Goal: Connect with others: Connect with others

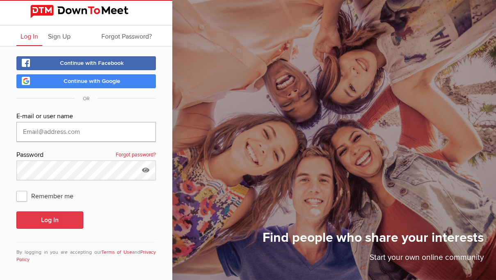
type input "[EMAIL_ADDRESS][DOMAIN_NAME]"
click at [68, 219] on button "Log In" at bounding box center [49, 219] width 67 height 17
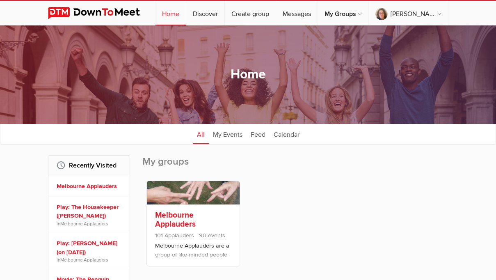
click at [177, 246] on p "Melbourne Applauders are a group of like-minded people who enjoy live theatre, …" at bounding box center [193, 261] width 77 height 41
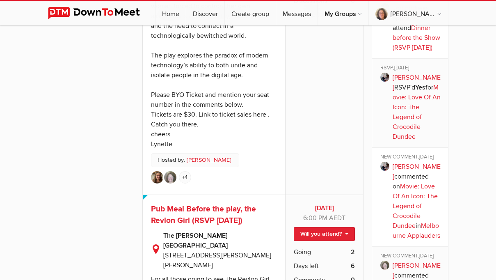
scroll to position [739, 0]
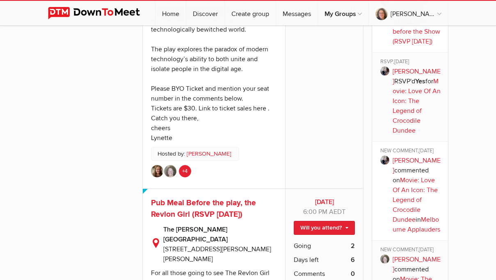
click at [182, 177] on link "+4" at bounding box center [185, 171] width 12 height 12
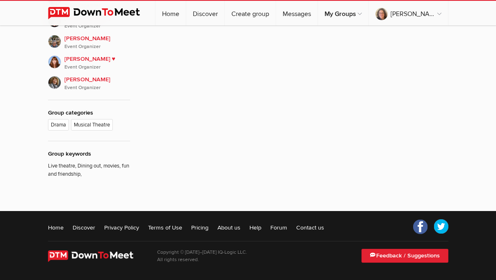
scroll to position [468, 0]
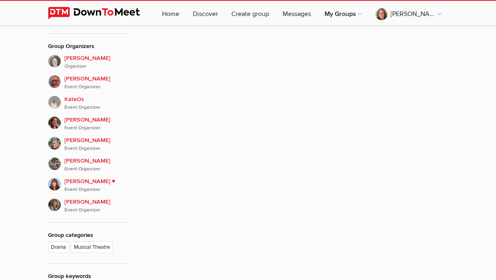
scroll to position [353, 0]
click at [21, 72] on div "Event is visible to members only This event is listed for members only; only me…" at bounding box center [248, 71] width 496 height 508
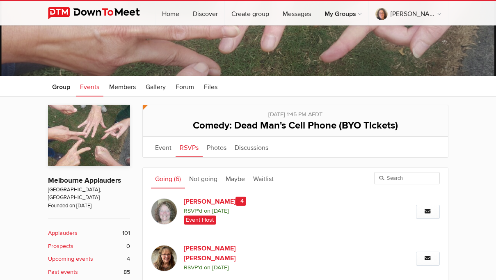
scroll to position [90, 0]
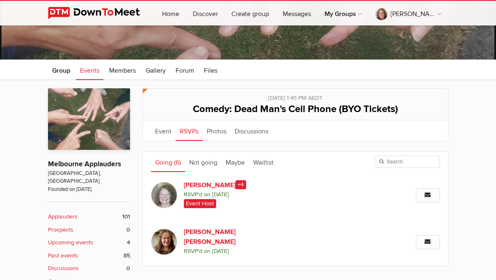
click at [170, 161] on link "Going (6)" at bounding box center [168, 161] width 34 height 21
